Goal: Information Seeking & Learning: Learn about a topic

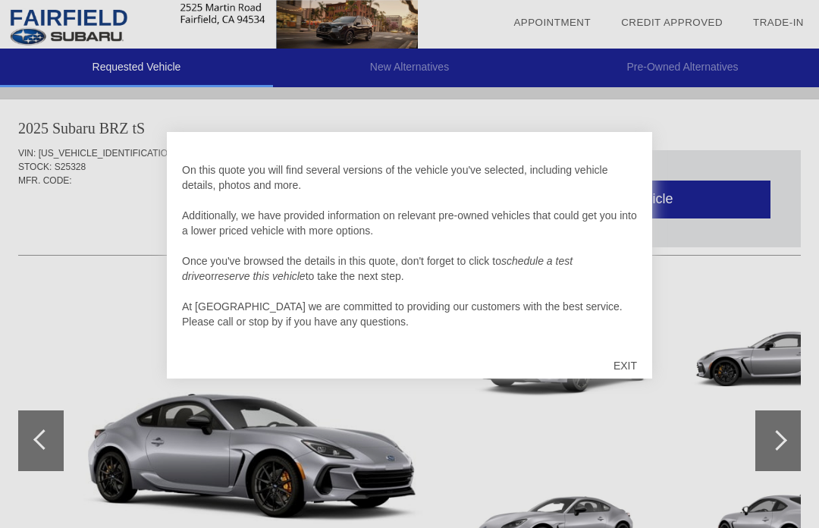
scroll to position [15, 0]
click at [625, 362] on div "EXIT" at bounding box center [625, 365] width 54 height 45
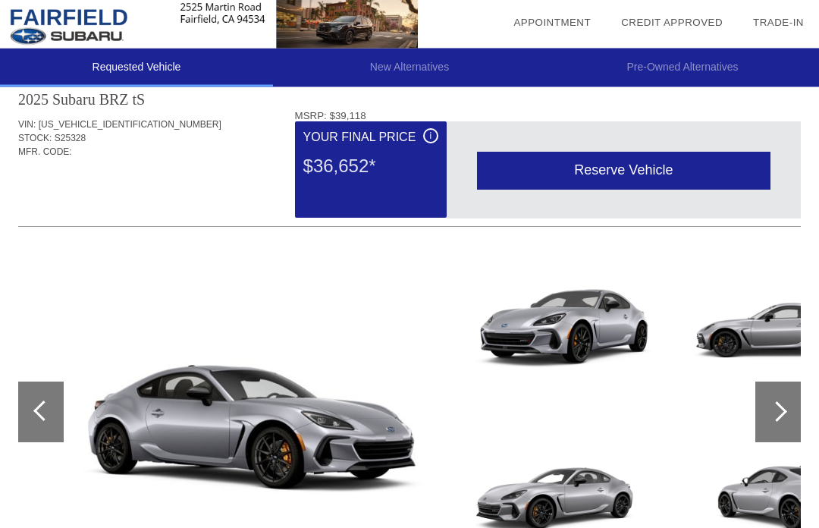
scroll to position [27, 0]
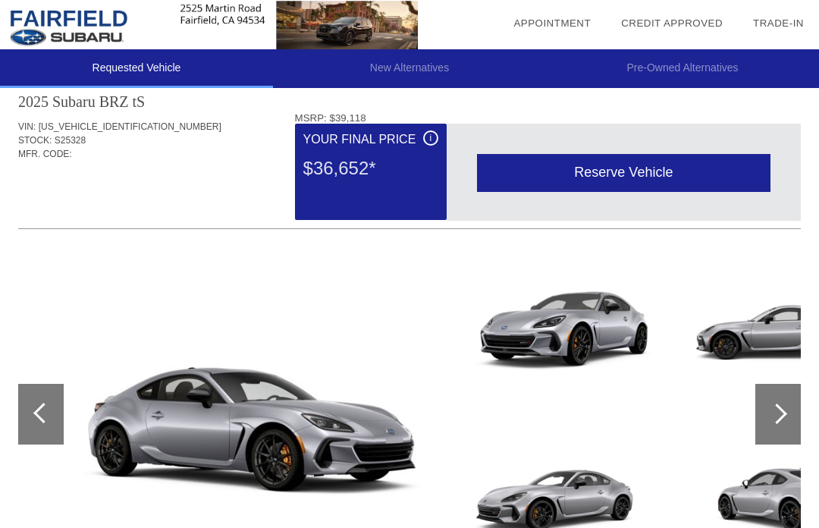
click at [783, 409] on div at bounding box center [777, 413] width 45 height 61
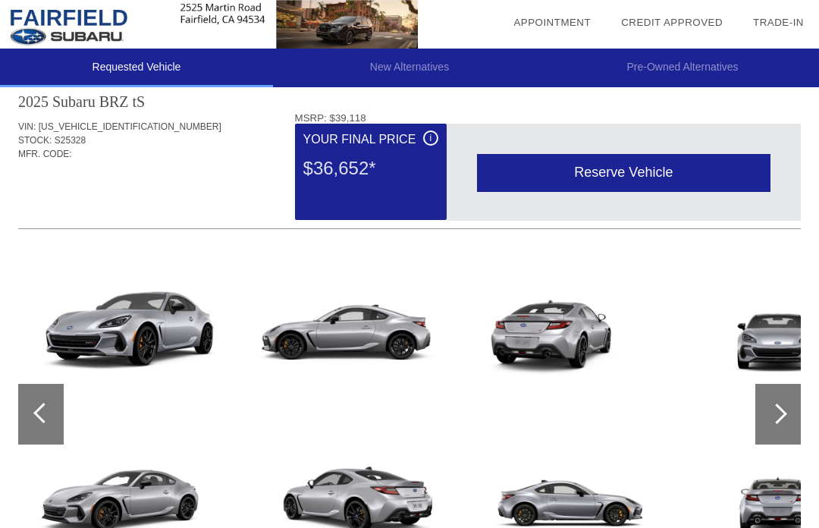
click at [777, 415] on div at bounding box center [776, 413] width 20 height 20
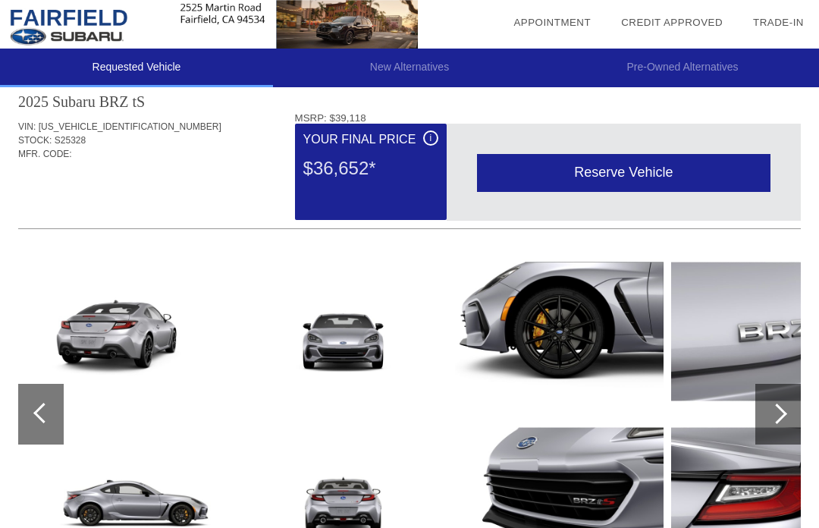
click at [778, 408] on div at bounding box center [776, 413] width 20 height 20
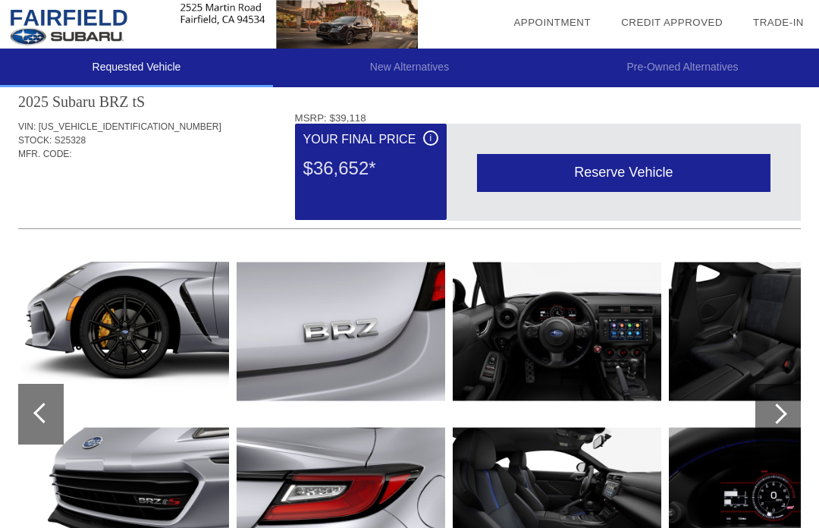
click at [780, 410] on div at bounding box center [776, 413] width 20 height 20
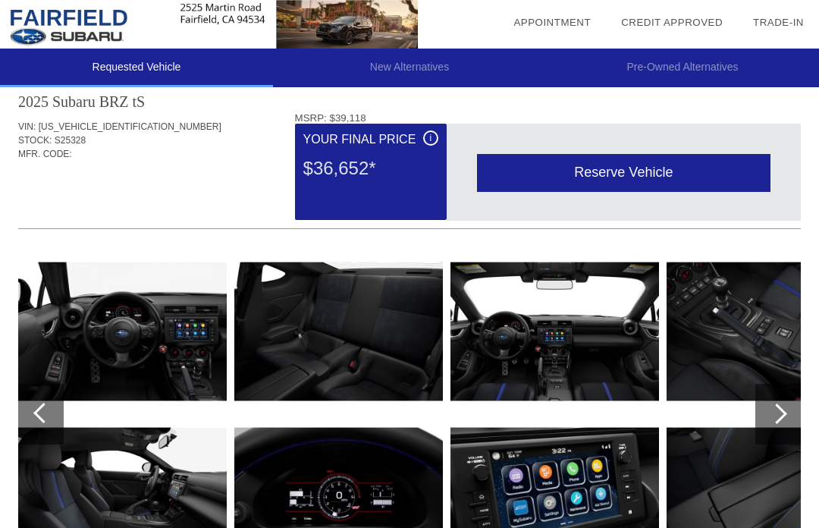
click at [775, 415] on div at bounding box center [776, 413] width 20 height 20
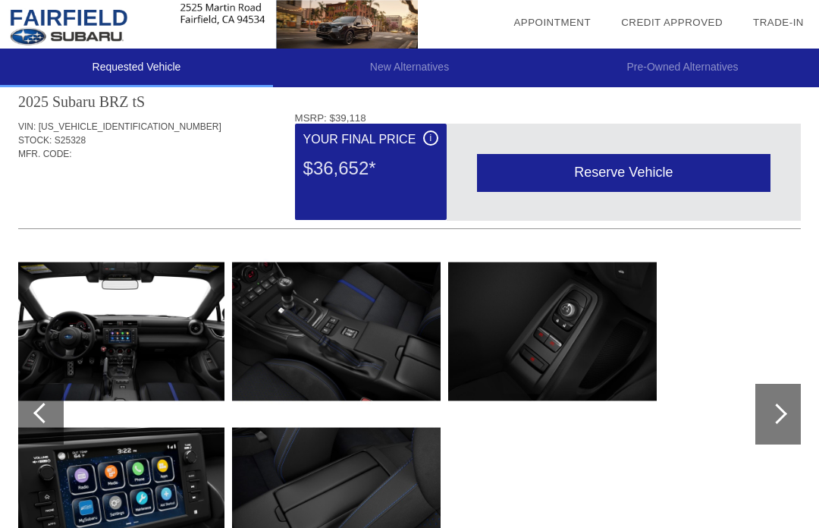
click at [59, 421] on div at bounding box center [40, 414] width 45 height 61
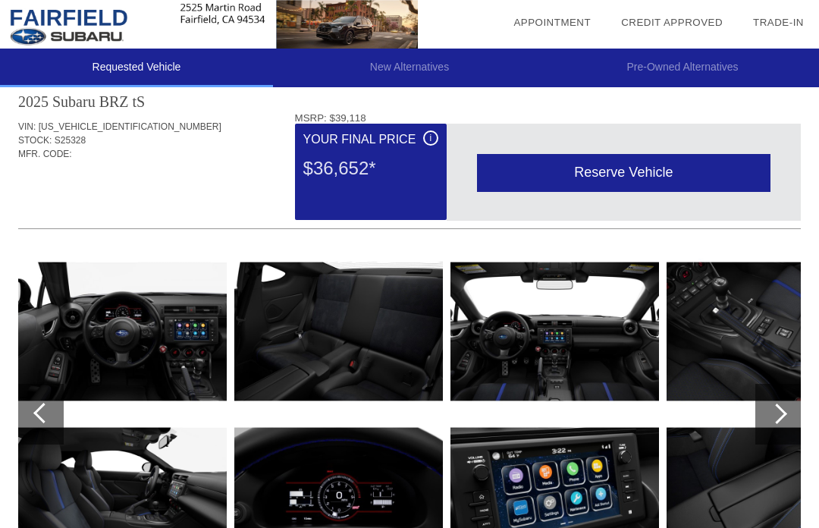
click at [33, 413] on div at bounding box center [40, 414] width 45 height 61
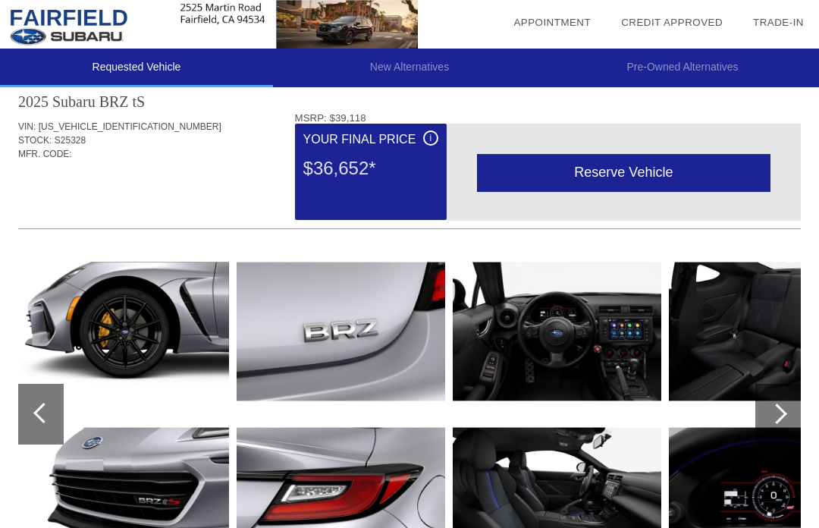
click at [27, 415] on div at bounding box center [40, 414] width 45 height 61
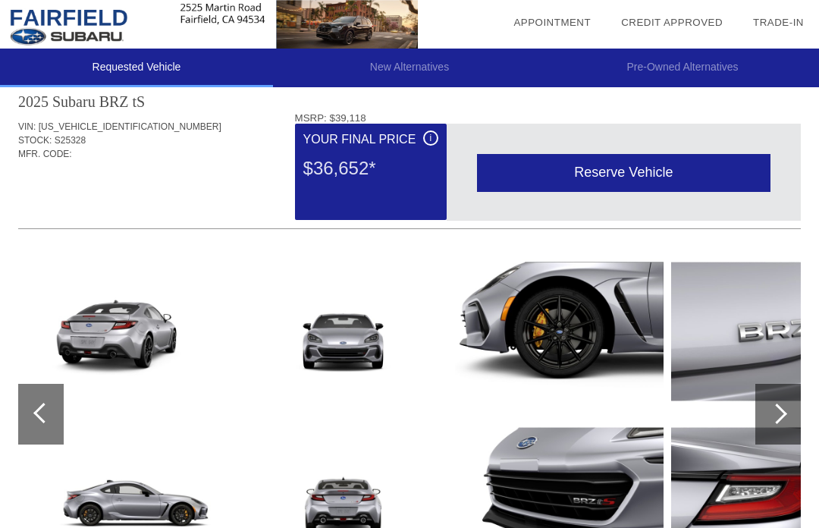
click at [36, 421] on div at bounding box center [40, 414] width 45 height 61
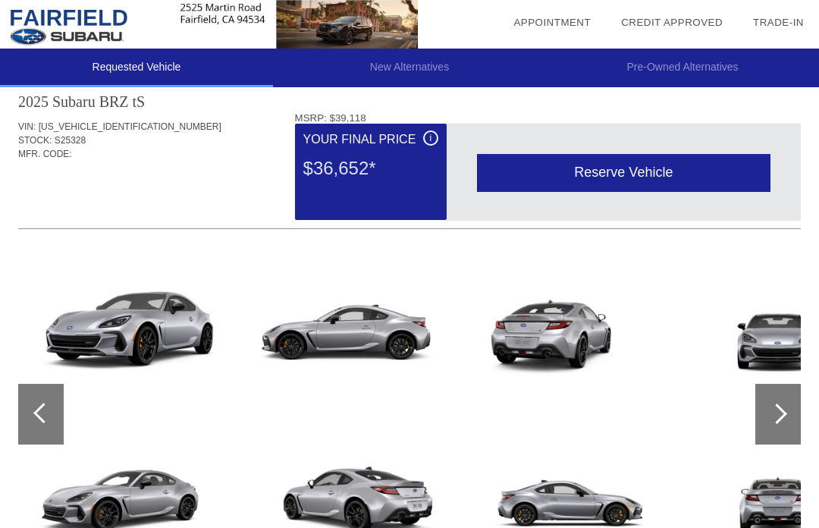
click at [346, 314] on img at bounding box center [345, 331] width 208 height 156
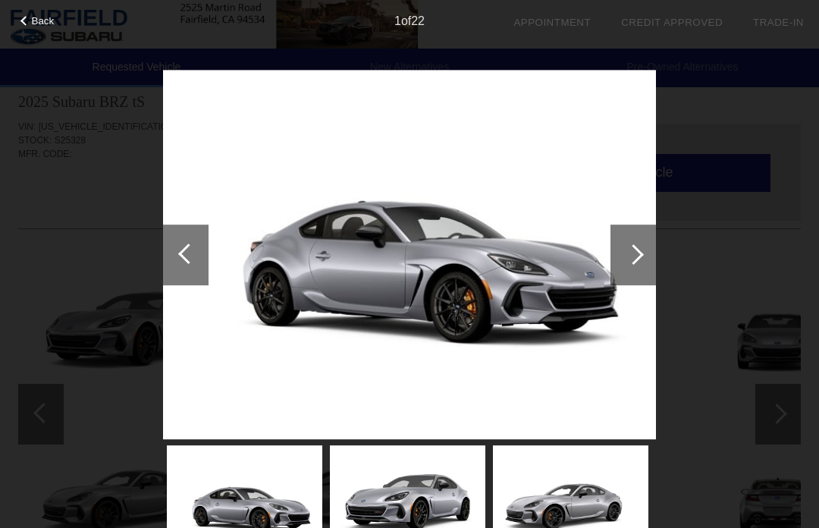
click at [630, 258] on div at bounding box center [633, 254] width 20 height 20
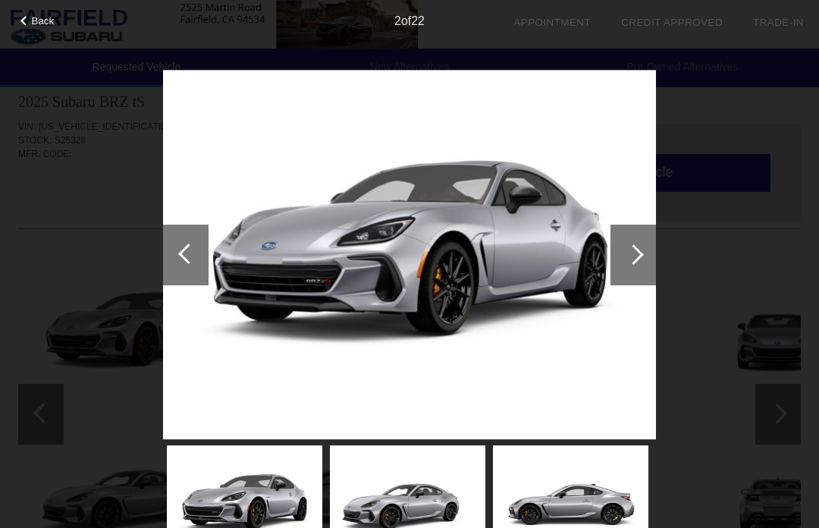
click at [630, 257] on div at bounding box center [633, 254] width 20 height 20
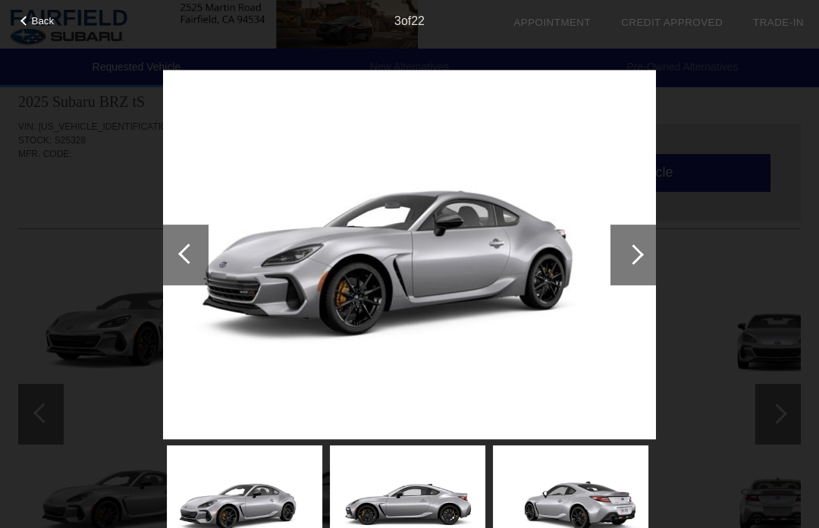
click at [630, 255] on div at bounding box center [633, 254] width 20 height 20
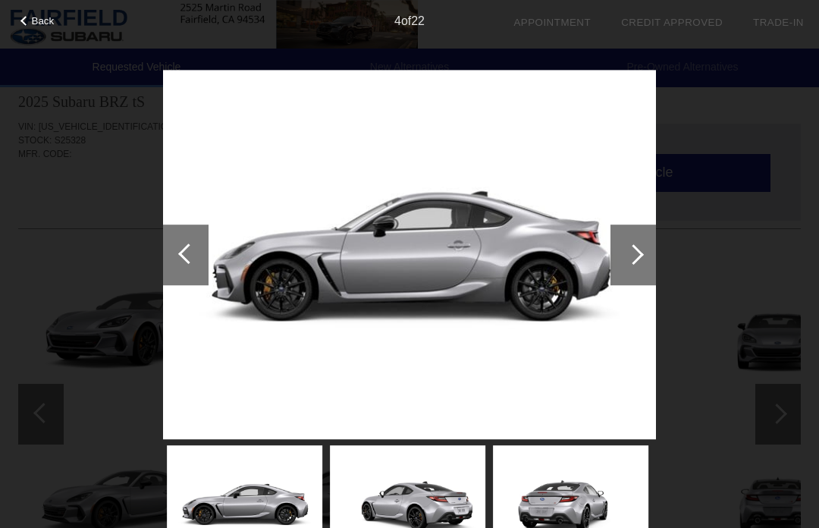
click at [634, 249] on div at bounding box center [633, 254] width 20 height 20
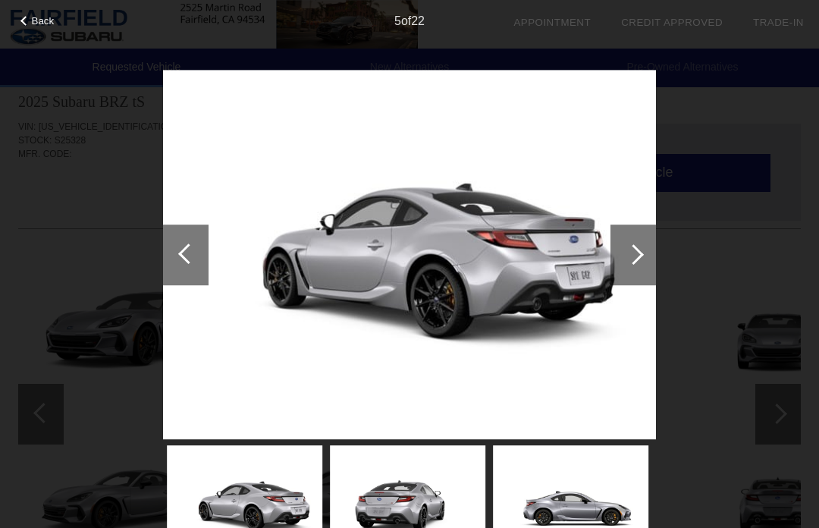
click at [633, 254] on div at bounding box center [633, 254] width 20 height 20
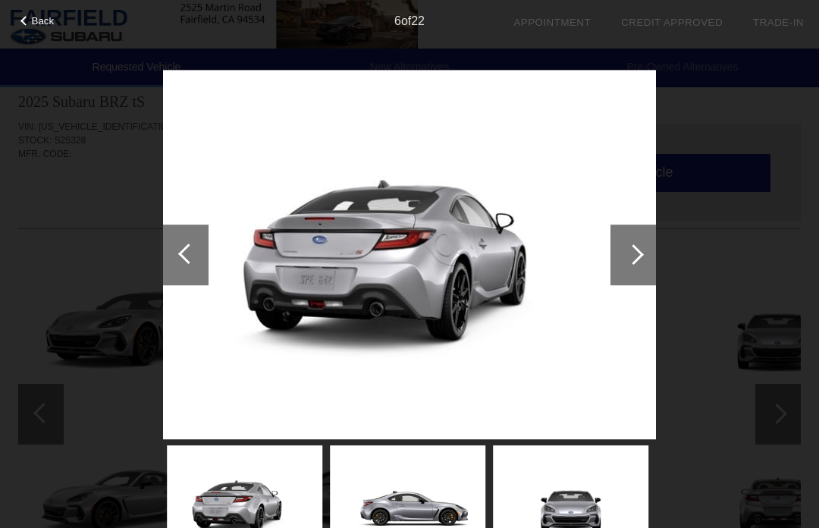
click at [631, 254] on div at bounding box center [633, 254] width 20 height 20
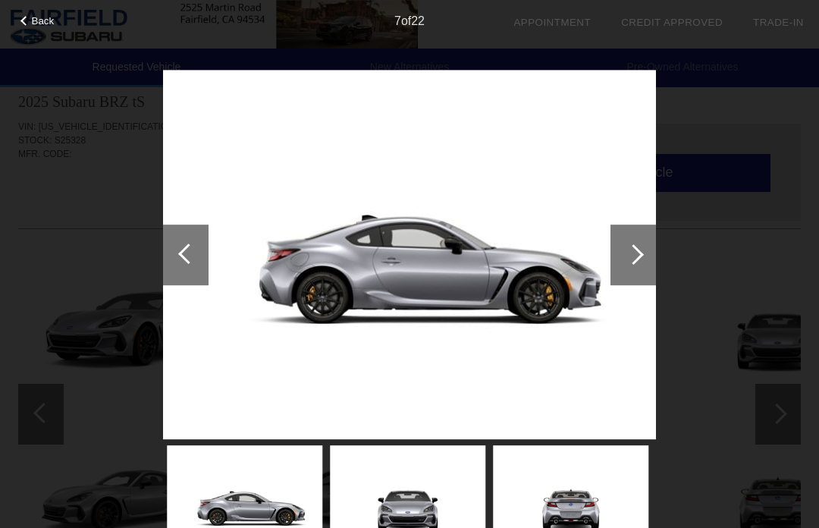
click at [633, 252] on div at bounding box center [633, 254] width 20 height 20
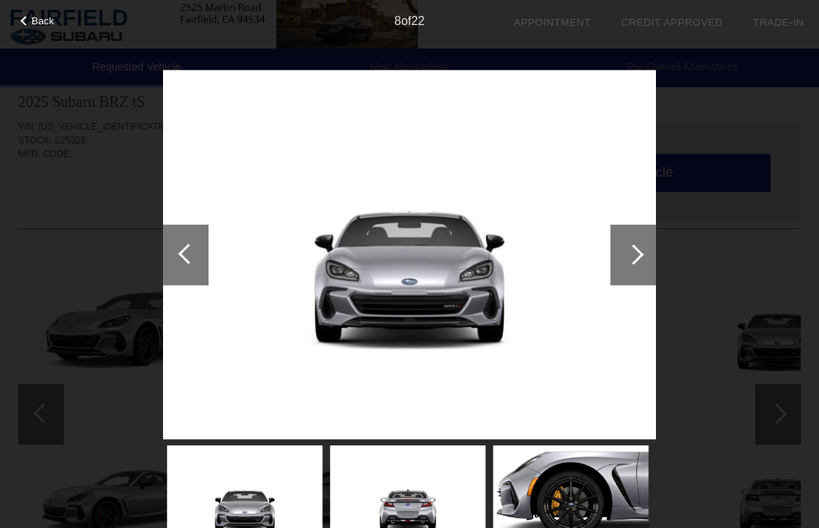
click at [631, 258] on div at bounding box center [633, 254] width 20 height 20
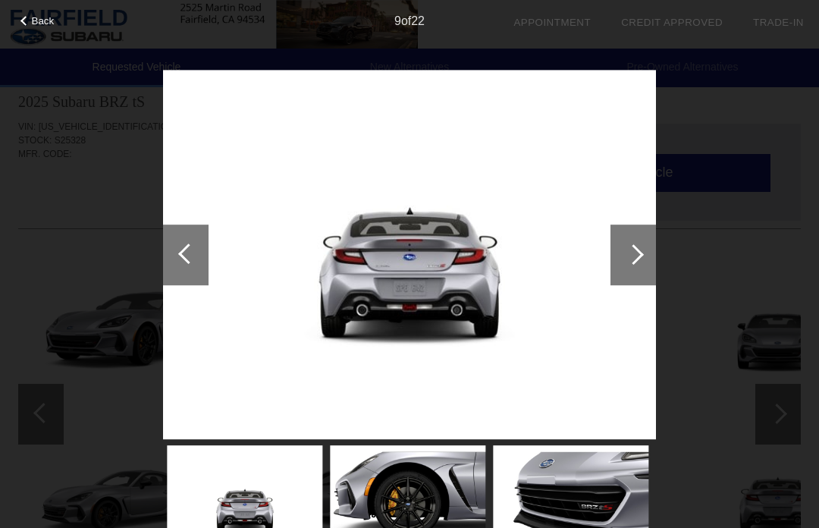
click at [641, 262] on div at bounding box center [632, 254] width 45 height 61
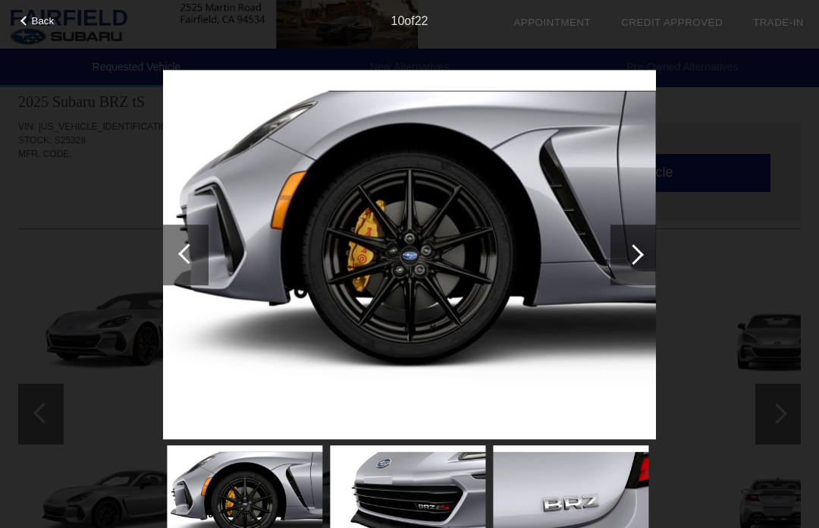
click at [644, 255] on div at bounding box center [632, 254] width 45 height 61
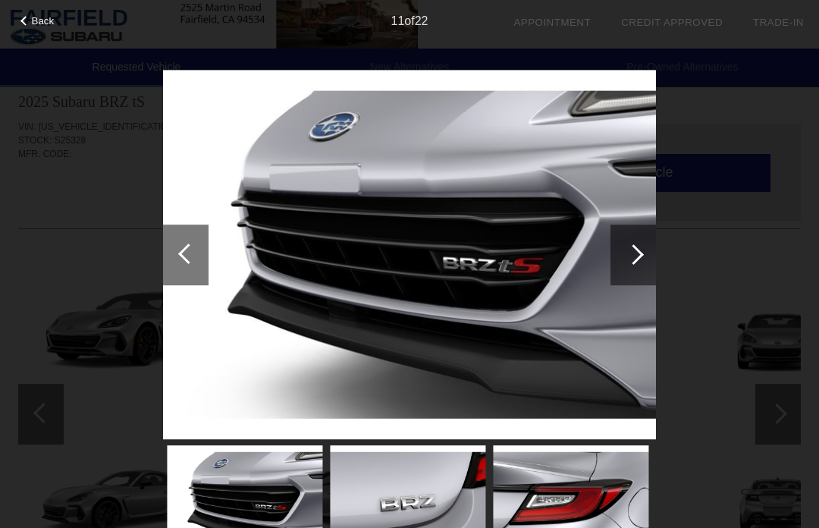
click at [641, 271] on div at bounding box center [632, 254] width 45 height 61
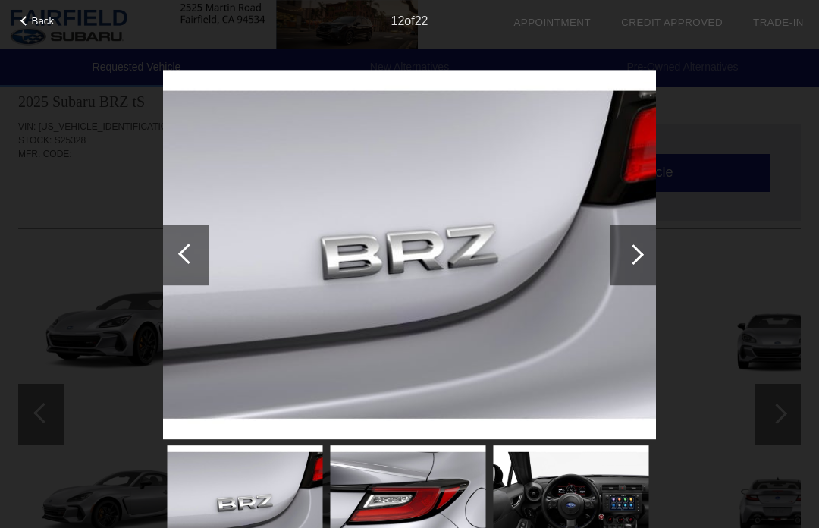
click at [630, 274] on div at bounding box center [632, 254] width 45 height 61
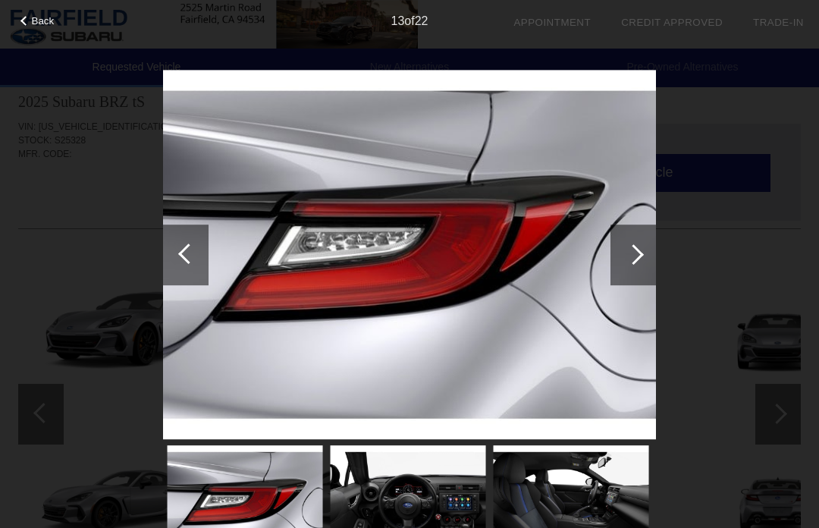
click at [633, 267] on div at bounding box center [632, 254] width 45 height 61
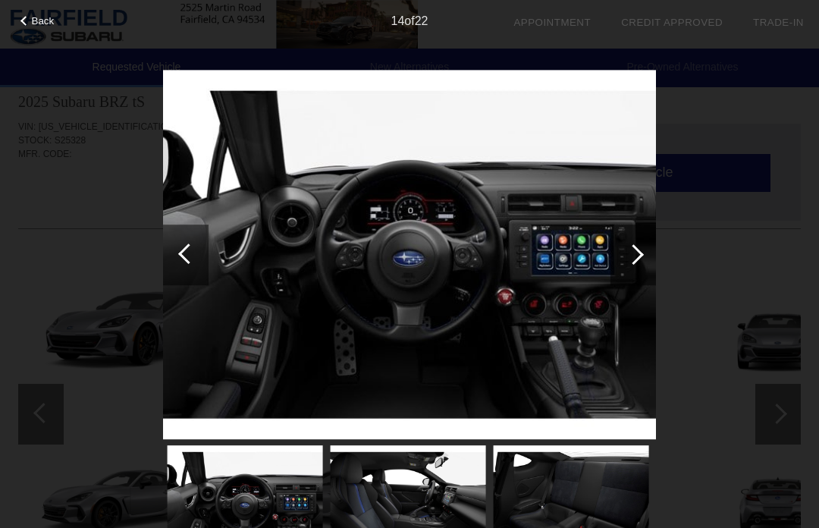
click at [637, 263] on div at bounding box center [632, 254] width 45 height 61
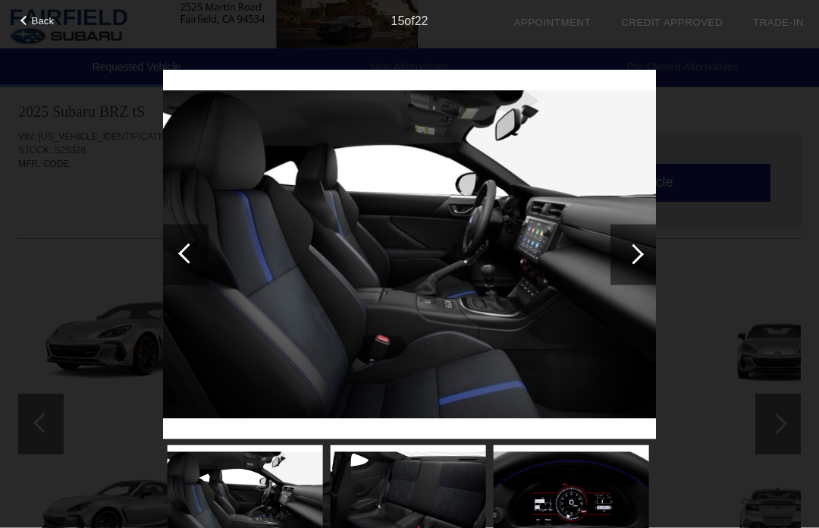
scroll to position [0, 0]
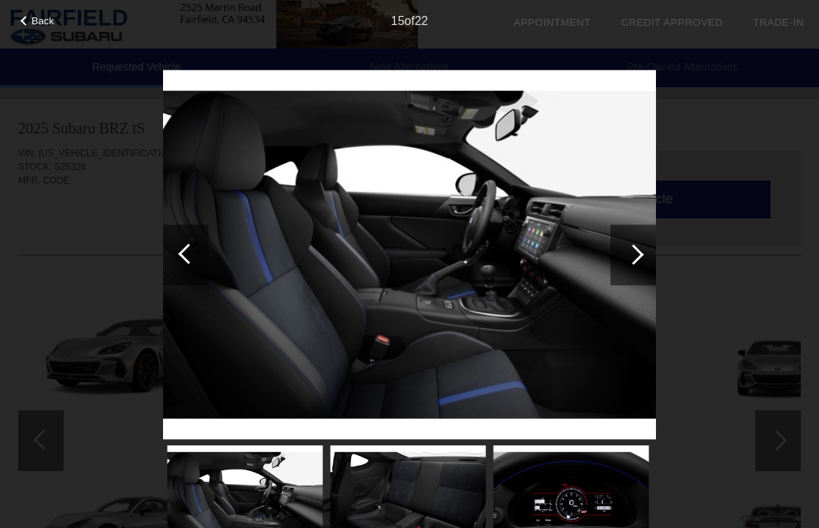
click at [30, 17] on div "Back" at bounding box center [38, 19] width 76 height 8
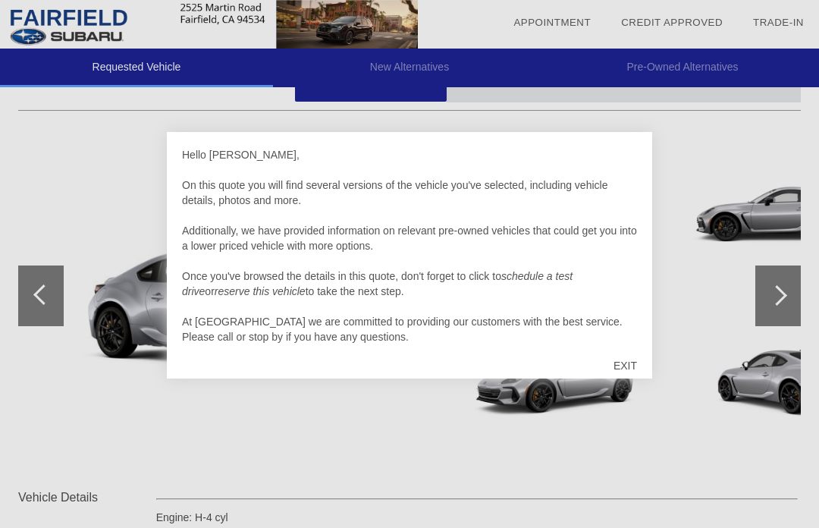
scroll to position [143, 0]
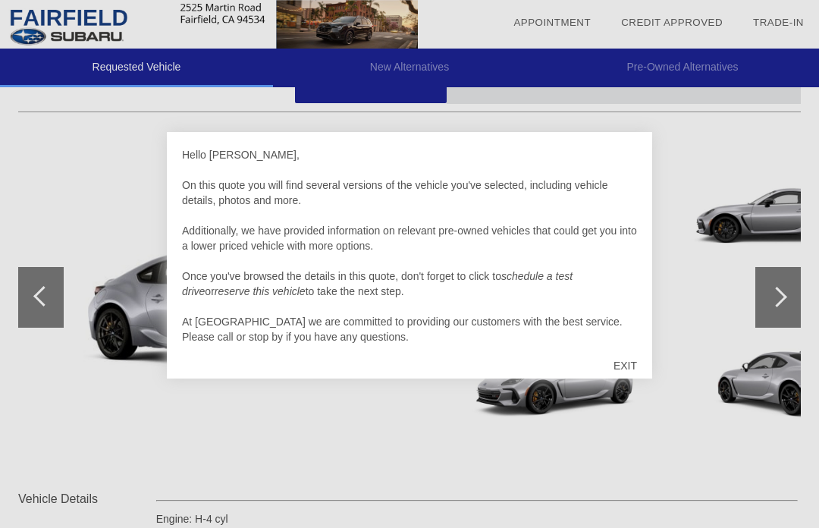
click at [634, 355] on div "EXIT" at bounding box center [625, 365] width 54 height 45
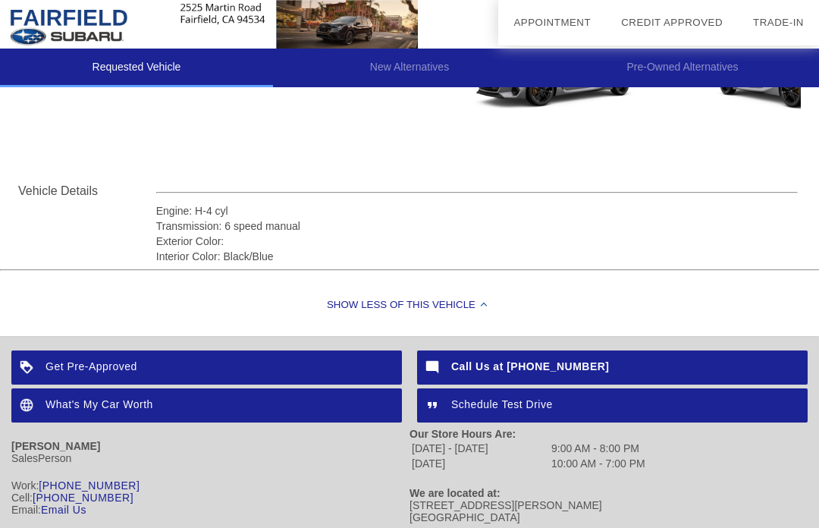
scroll to position [503, 2]
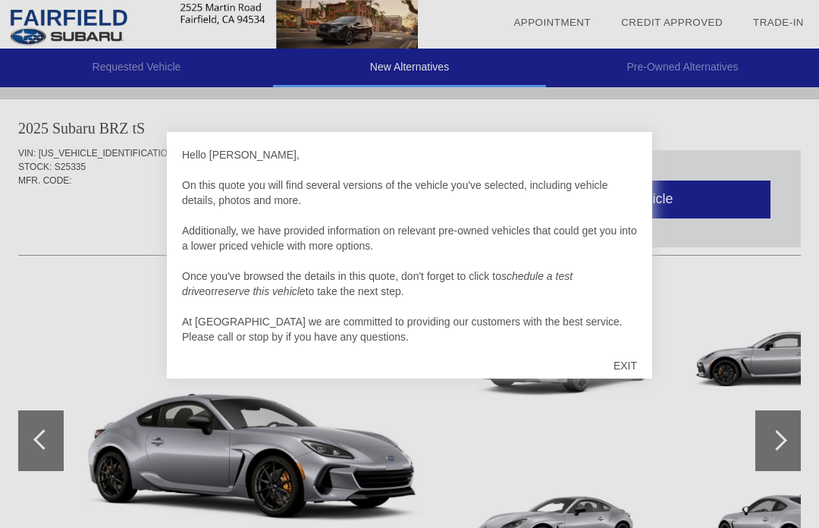
click at [628, 365] on div "EXIT" at bounding box center [625, 365] width 54 height 45
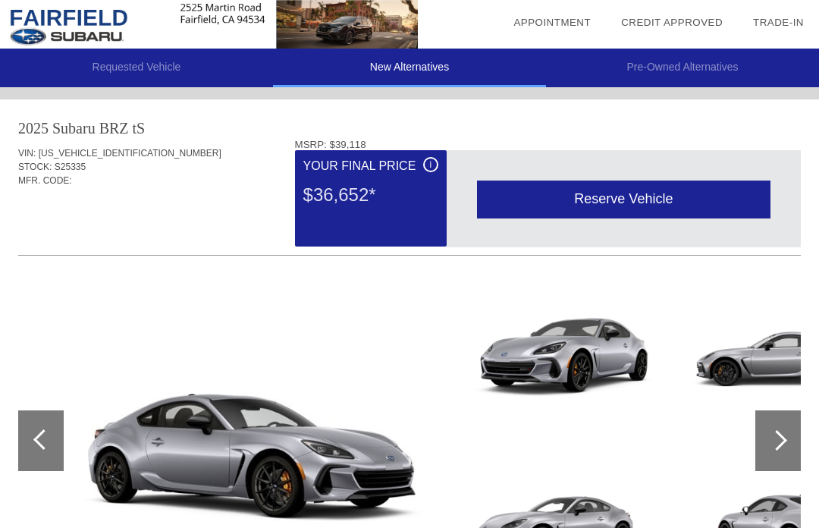
click at [262, 340] on img at bounding box center [233, 440] width 430 height 321
